Goal: Information Seeking & Learning: Learn about a topic

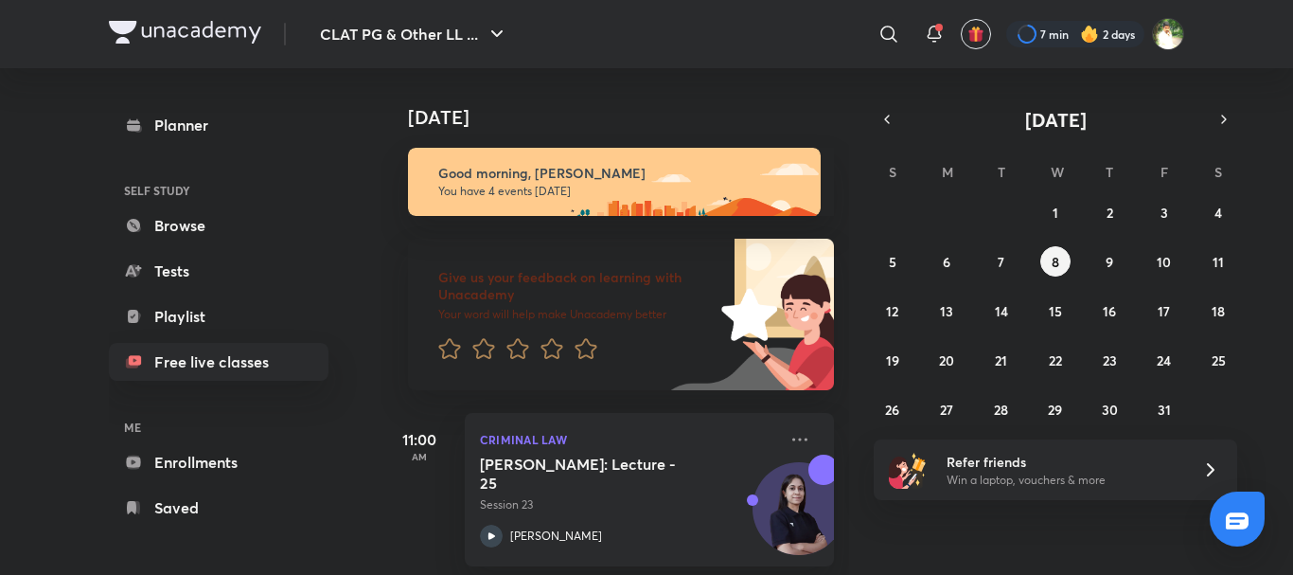
click at [188, 359] on link "Free live classes" at bounding box center [219, 362] width 220 height 38
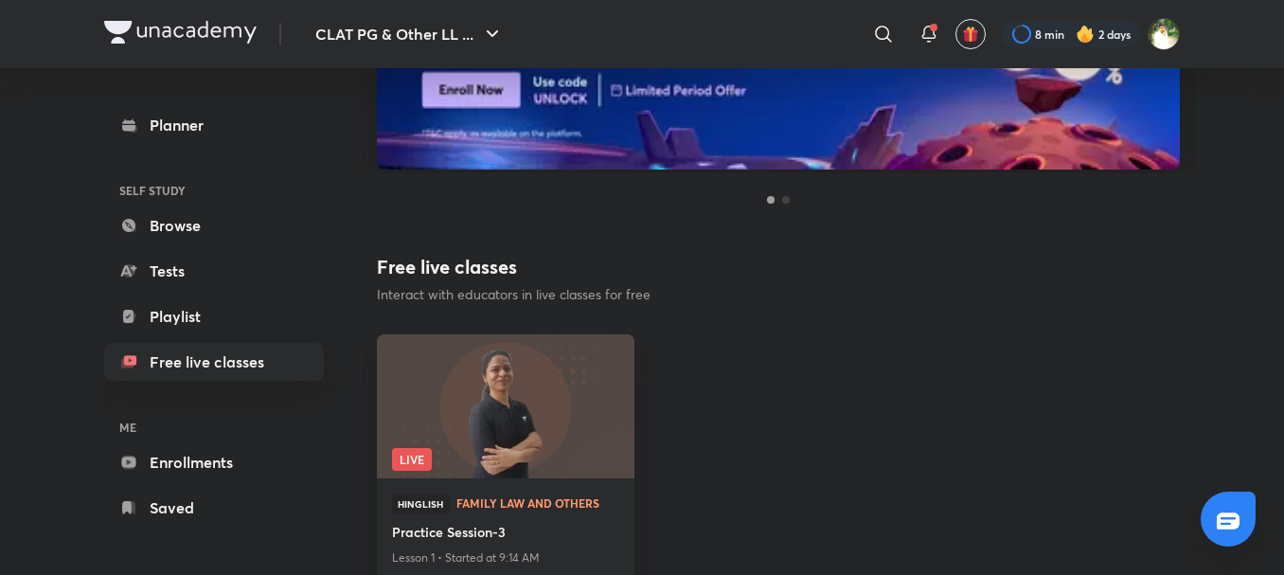
scroll to position [436, 0]
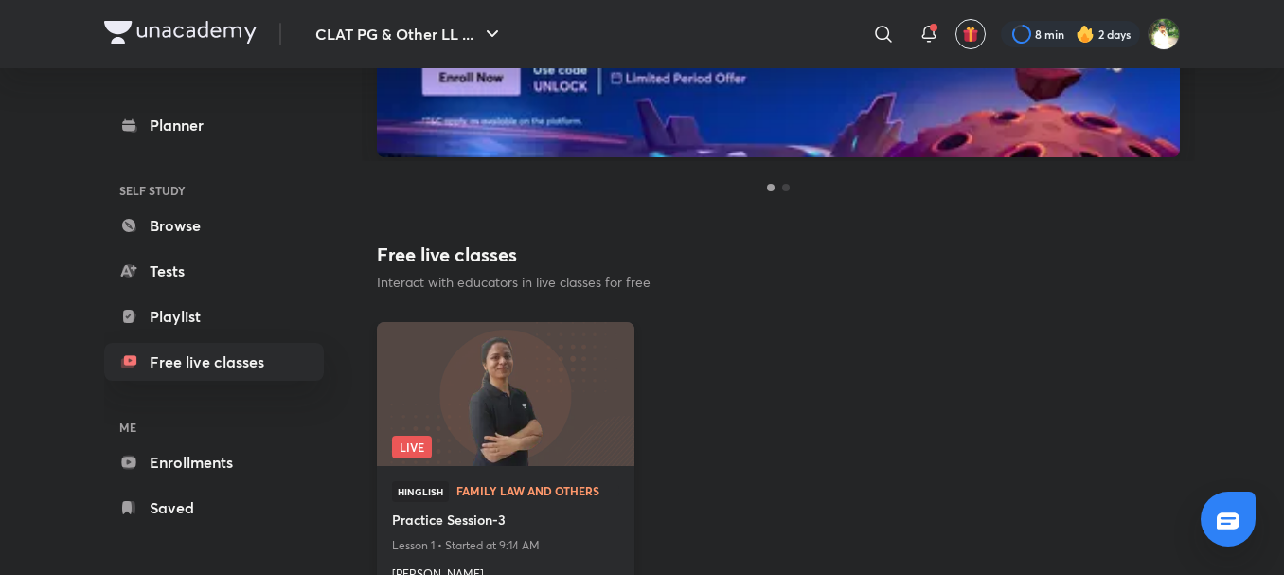
click at [560, 400] on img at bounding box center [505, 393] width 262 height 147
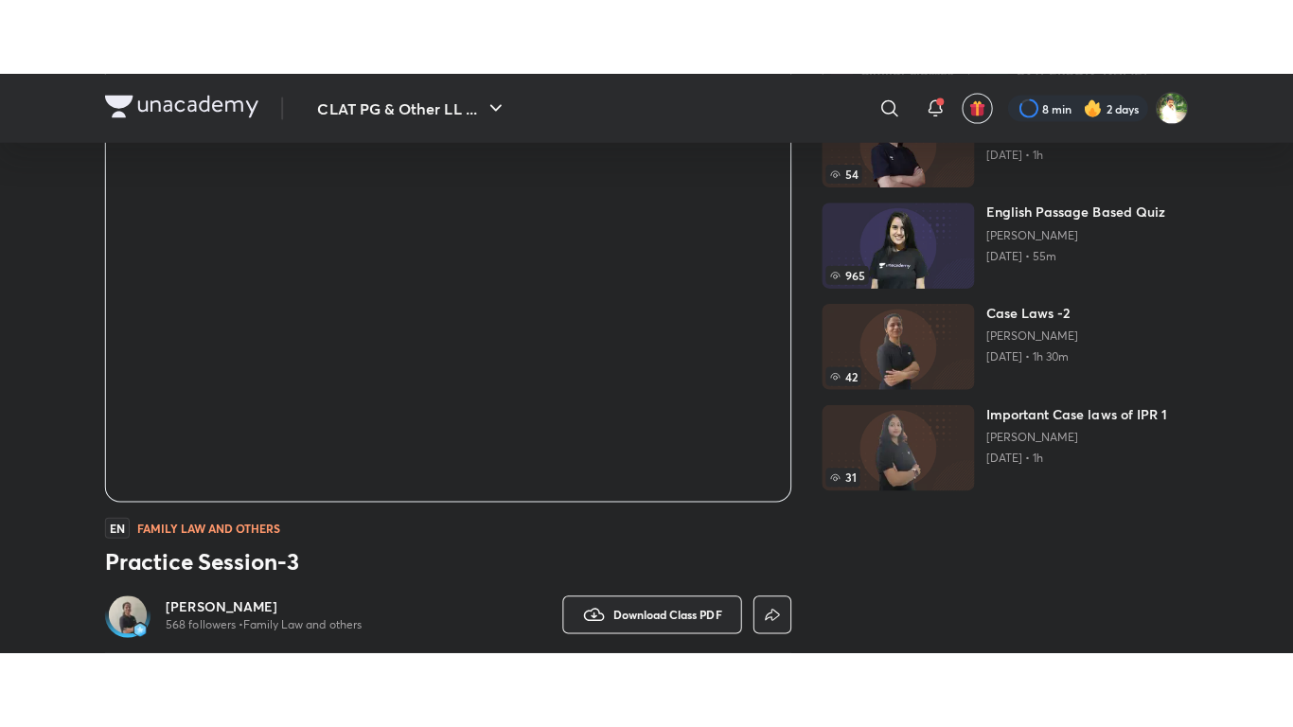
scroll to position [165, 0]
